Goal: Find specific page/section: Find specific page/section

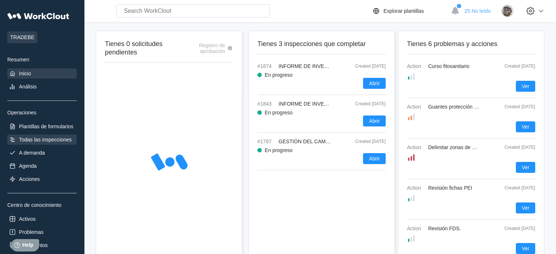
click at [51, 143] on div "Todas las inspecciones" at bounding box center [45, 140] width 53 height 6
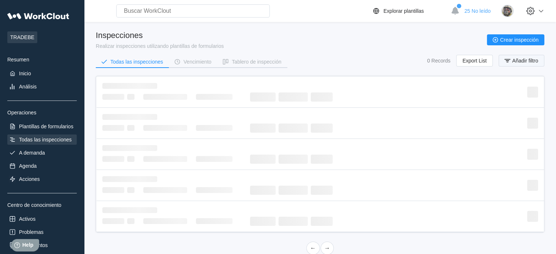
click at [526, 63] on span "Añadir filtro" at bounding box center [525, 60] width 26 height 5
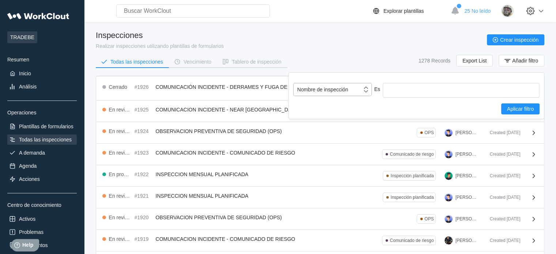
click at [320, 83] on div "Nombre de inspección" at bounding box center [332, 89] width 79 height 13
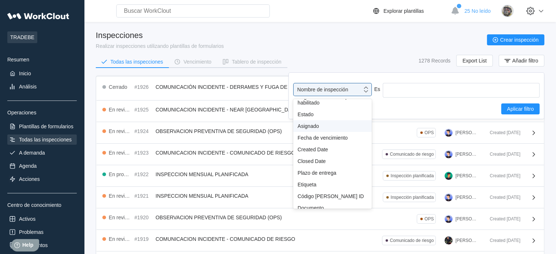
scroll to position [64, 0]
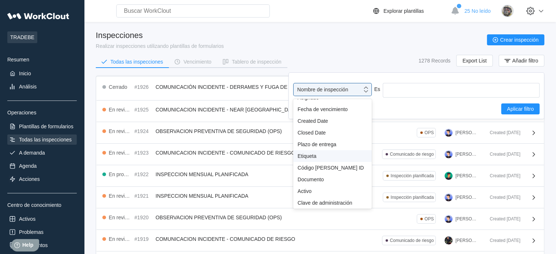
click at [314, 153] on div "Etiqueta" at bounding box center [333, 156] width 70 height 6
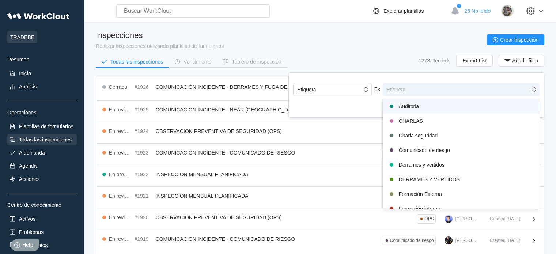
click at [407, 89] on div "Etiqueta" at bounding box center [456, 89] width 147 height 10
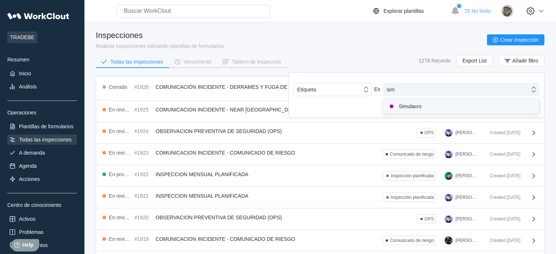
type input "simu"
click at [414, 110] on div "Simulacro" at bounding box center [461, 106] width 148 height 9
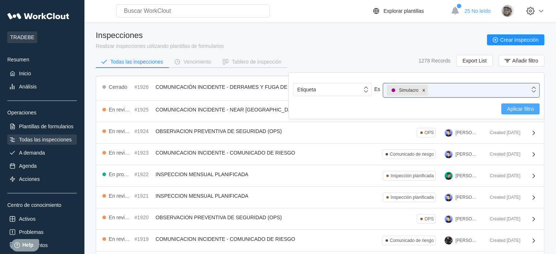
click at [522, 106] on span "Aplicar filtro" at bounding box center [520, 108] width 27 height 5
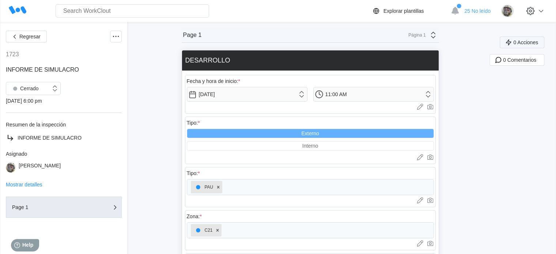
click at [526, 41] on span "0 Acciones" at bounding box center [525, 42] width 25 height 5
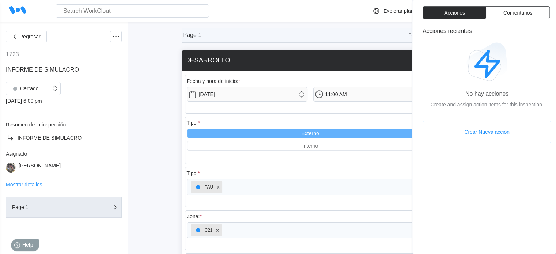
click at [377, 31] on div "Page 1 Página 1" at bounding box center [310, 35] width 257 height 15
